Goal: Task Accomplishment & Management: Use online tool/utility

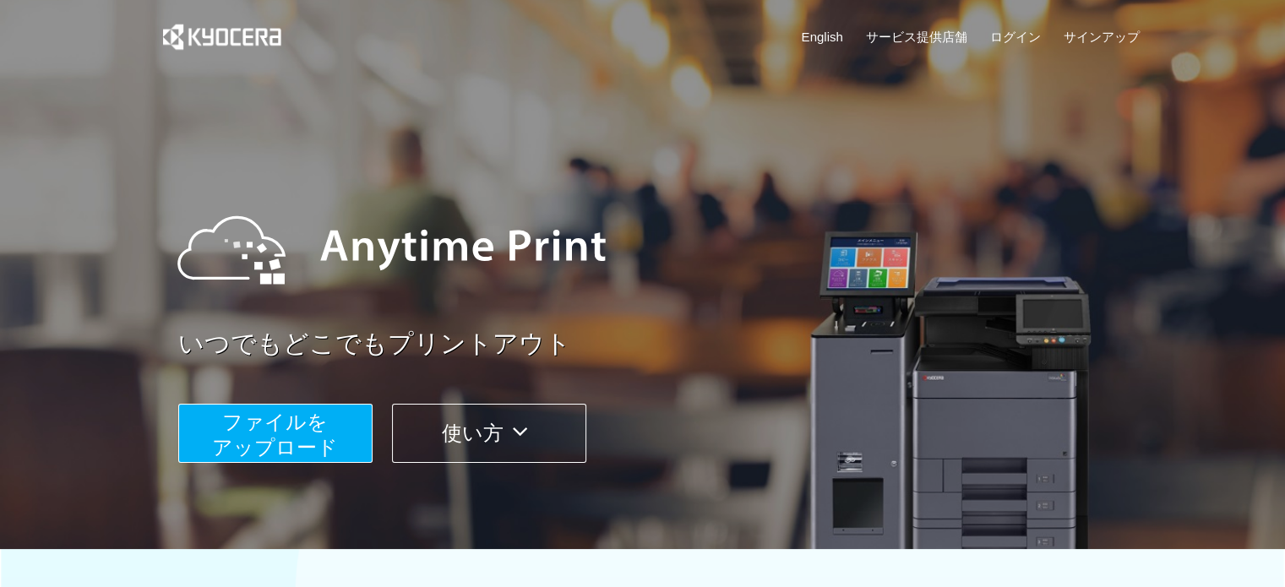
click at [229, 434] on span "ファイルを ​​アップロード" at bounding box center [275, 435] width 126 height 48
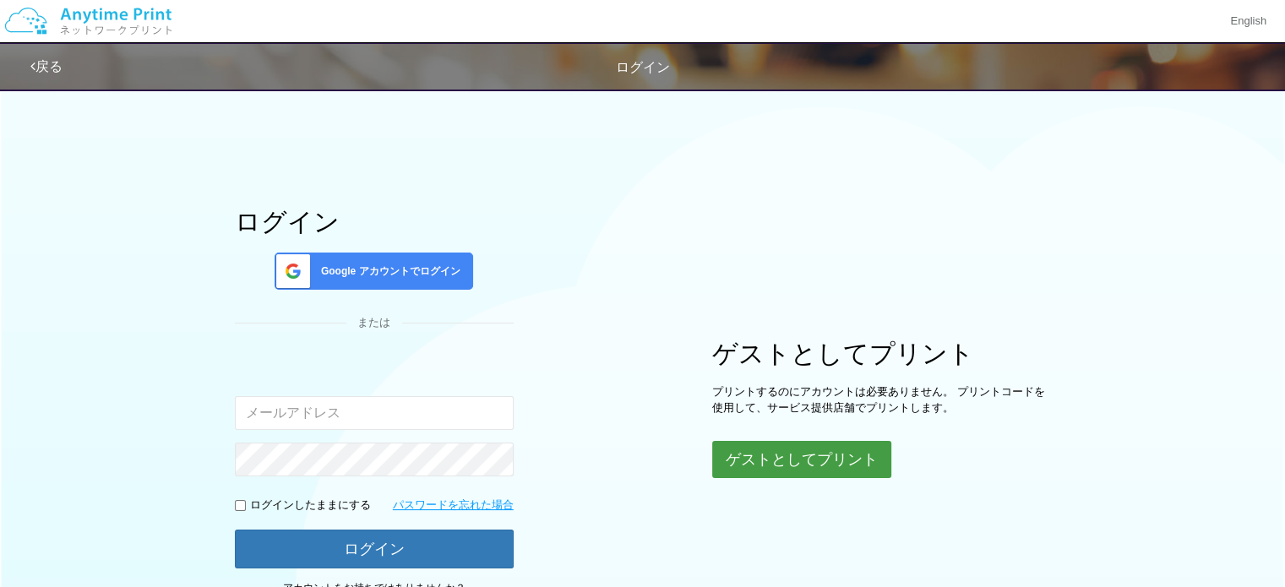
click at [788, 471] on button "ゲストとしてプリント" at bounding box center [801, 459] width 179 height 37
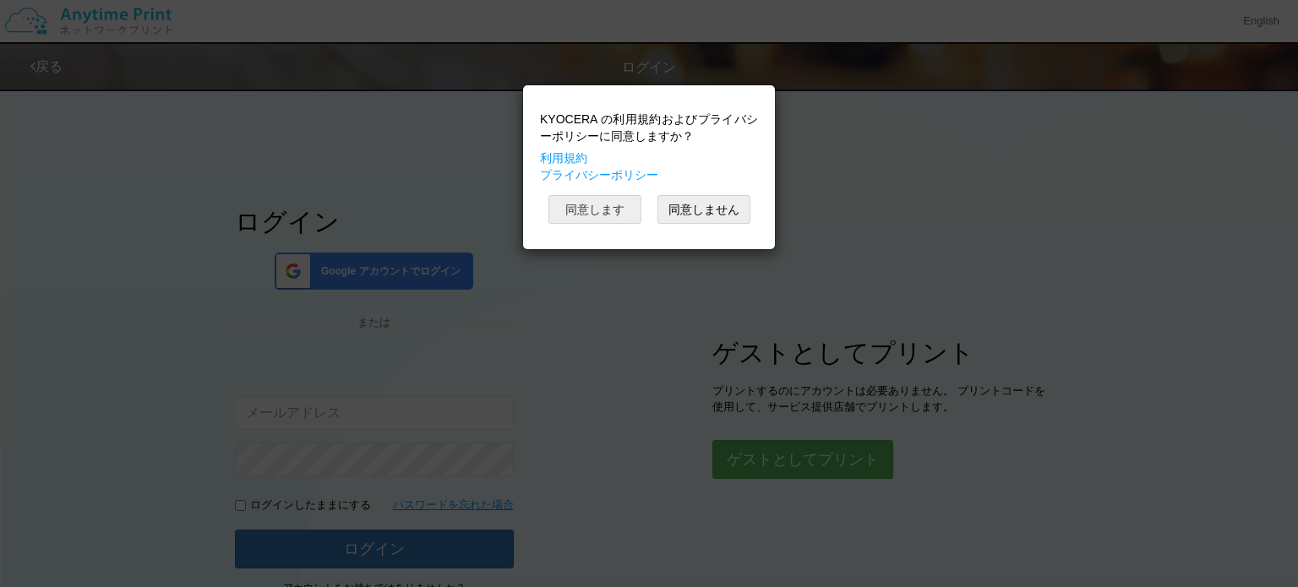
click at [581, 220] on button "同意します" at bounding box center [594, 209] width 93 height 29
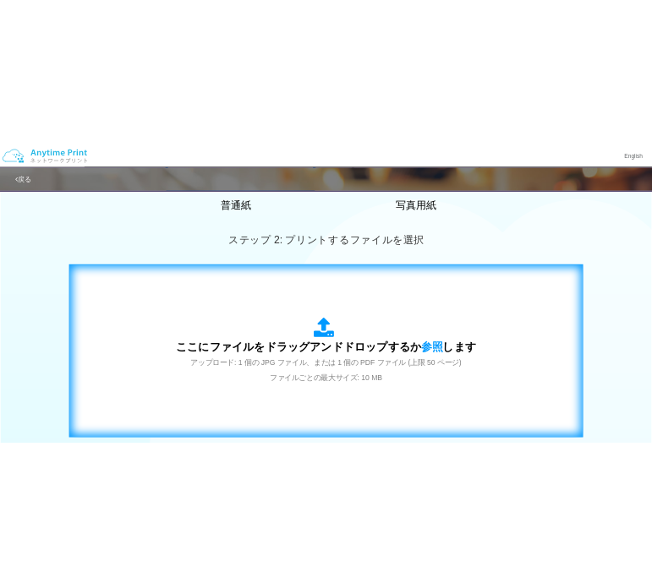
scroll to position [507, 0]
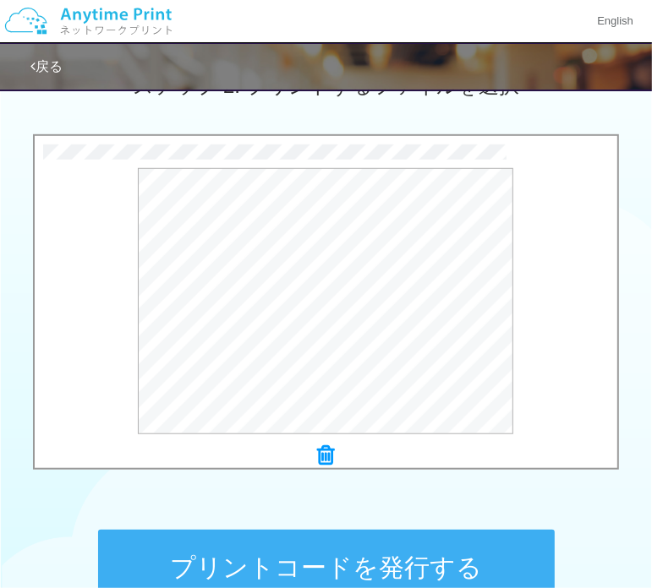
click at [321, 552] on button "プリントコードを発行する" at bounding box center [326, 568] width 456 height 76
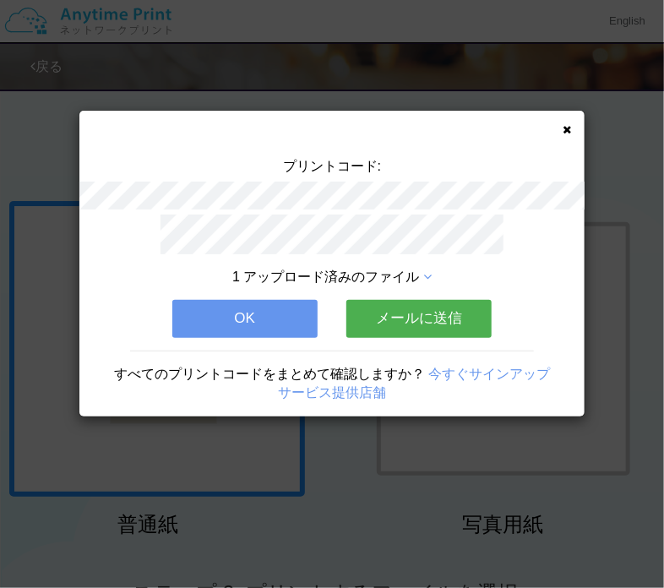
click at [258, 313] on button "OK" at bounding box center [244, 318] width 145 height 37
